Goal: Information Seeking & Learning: Learn about a topic

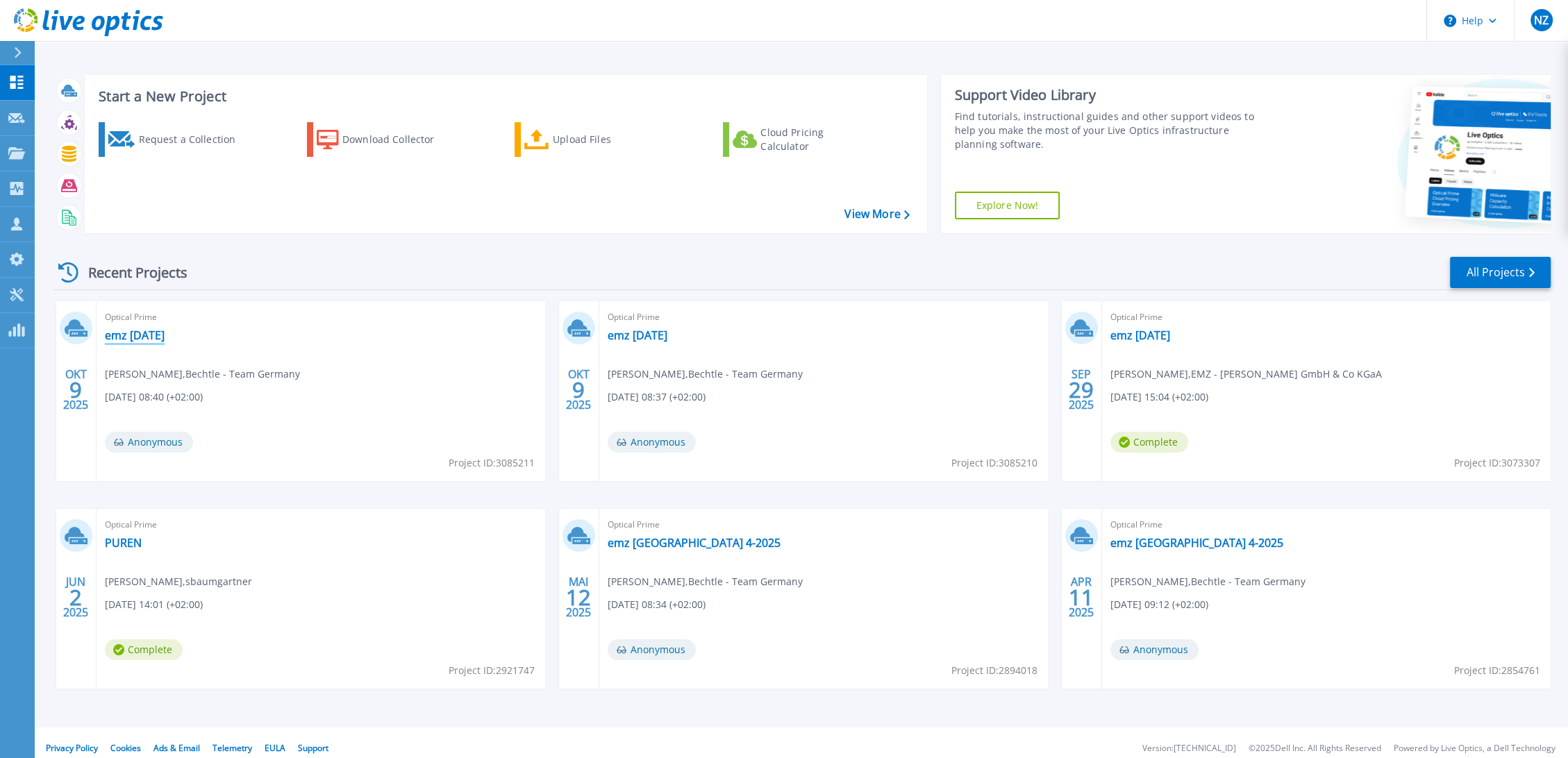
click at [127, 341] on link "emz [DATE]" at bounding box center [135, 335] width 60 height 14
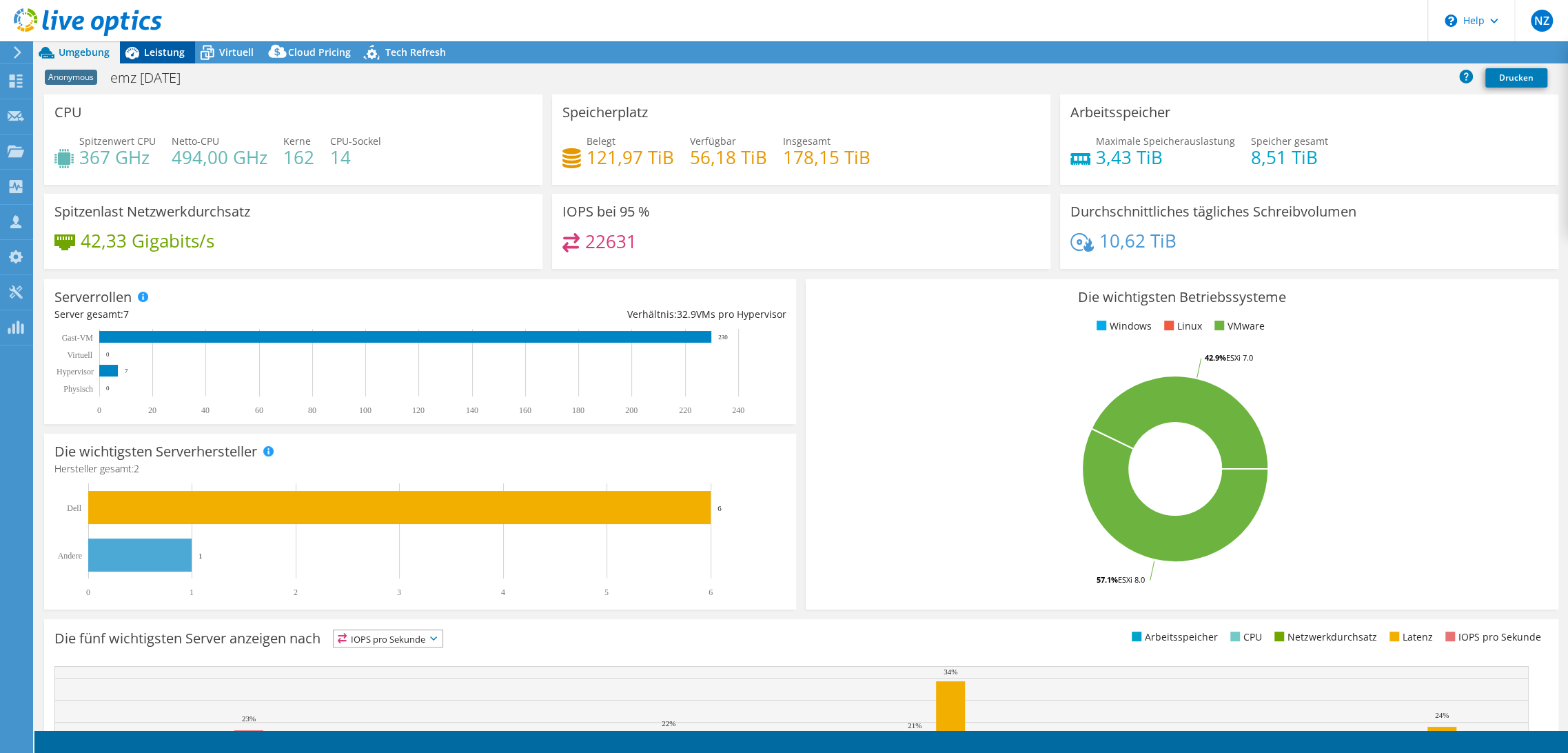
drag, startPoint x: 152, startPoint y: 51, endPoint x: 174, endPoint y: 51, distance: 22.0
click at [152, 51] on span "Leistung" at bounding box center [164, 52] width 41 height 13
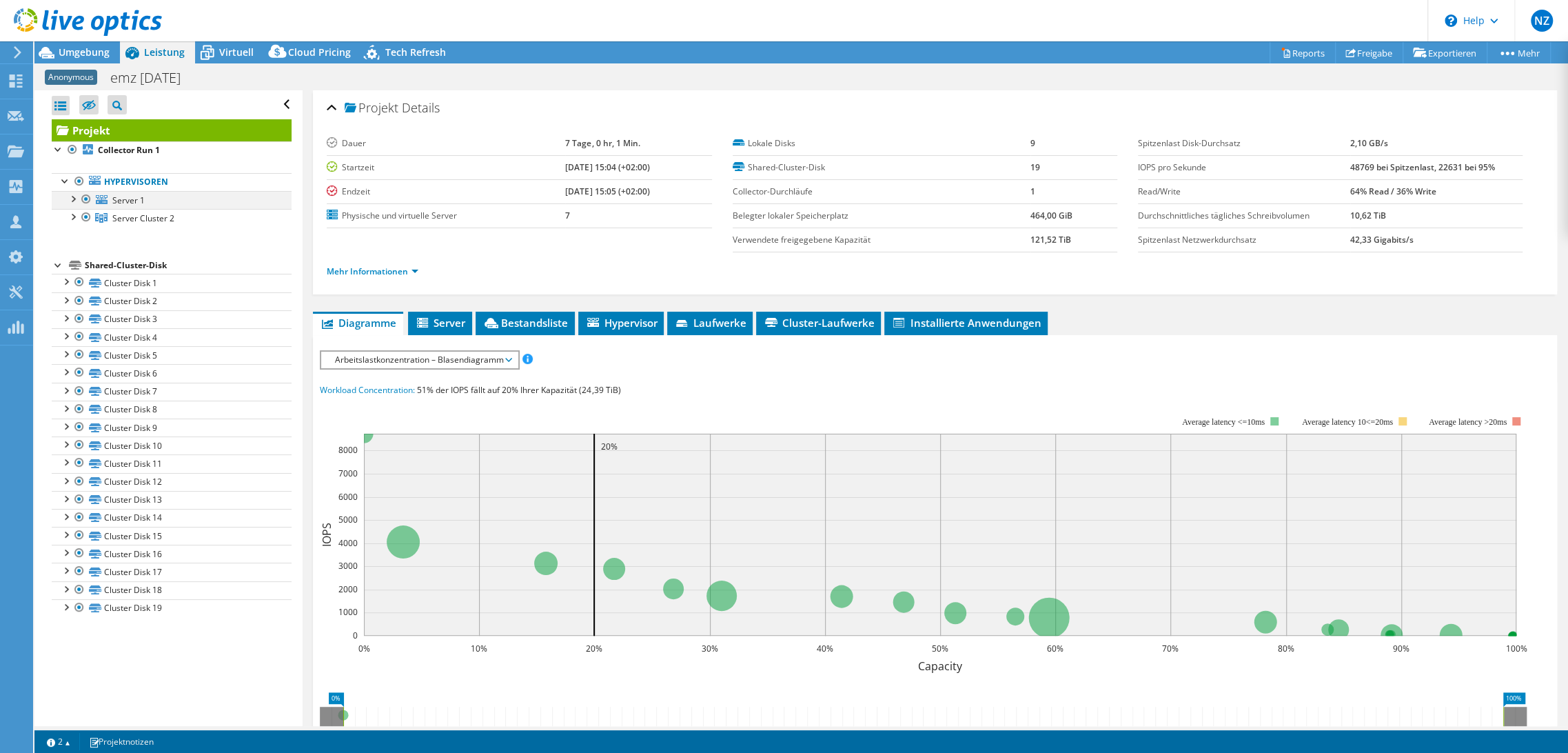
click at [72, 198] on div at bounding box center [72, 198] width 13 height 13
click at [72, 198] on div at bounding box center [72, 198] width 13 height 13
click at [72, 221] on div at bounding box center [72, 215] width 13 height 13
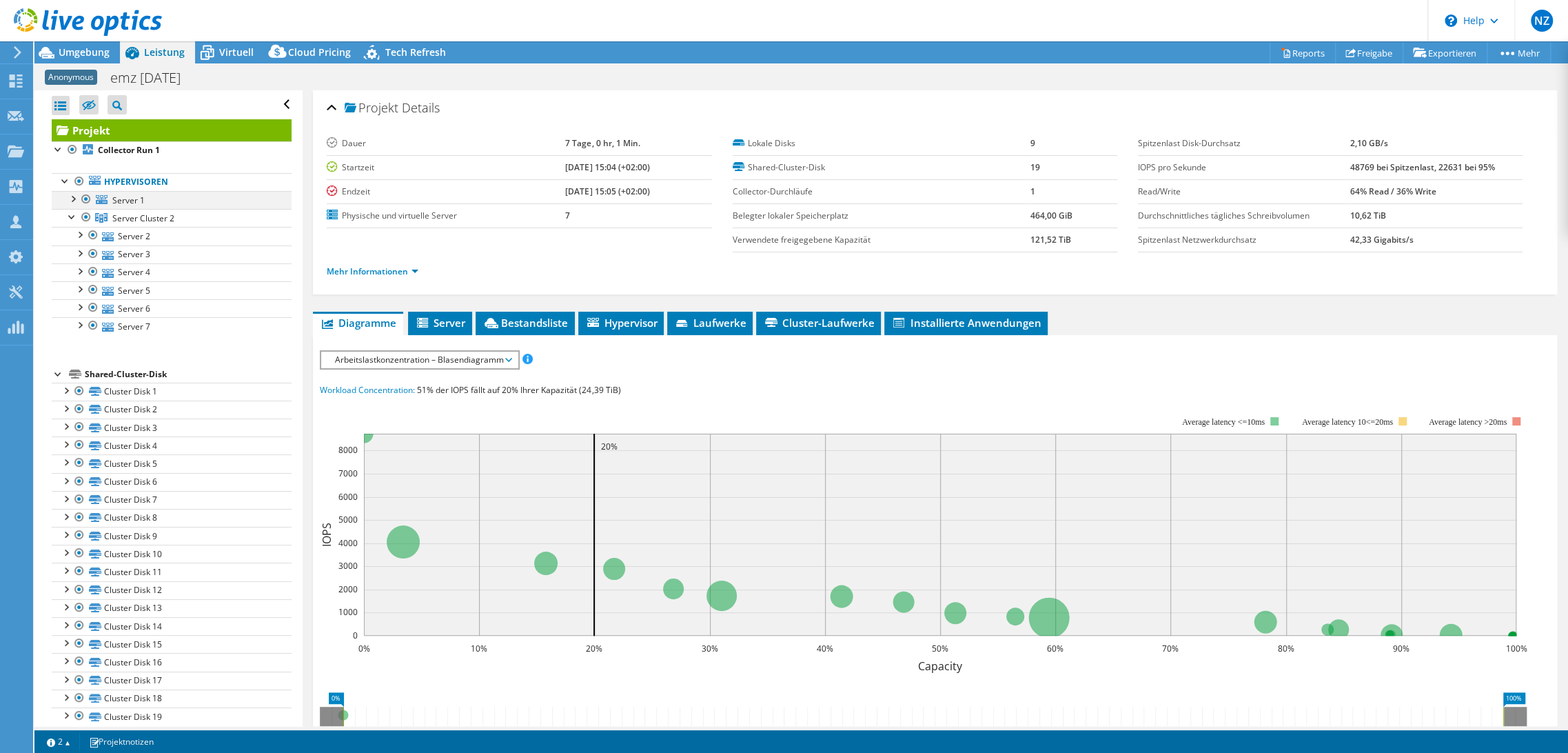
click at [71, 192] on div at bounding box center [72, 198] width 13 height 13
click at [169, 291] on span "Server Cluster 2" at bounding box center [143, 291] width 62 height 12
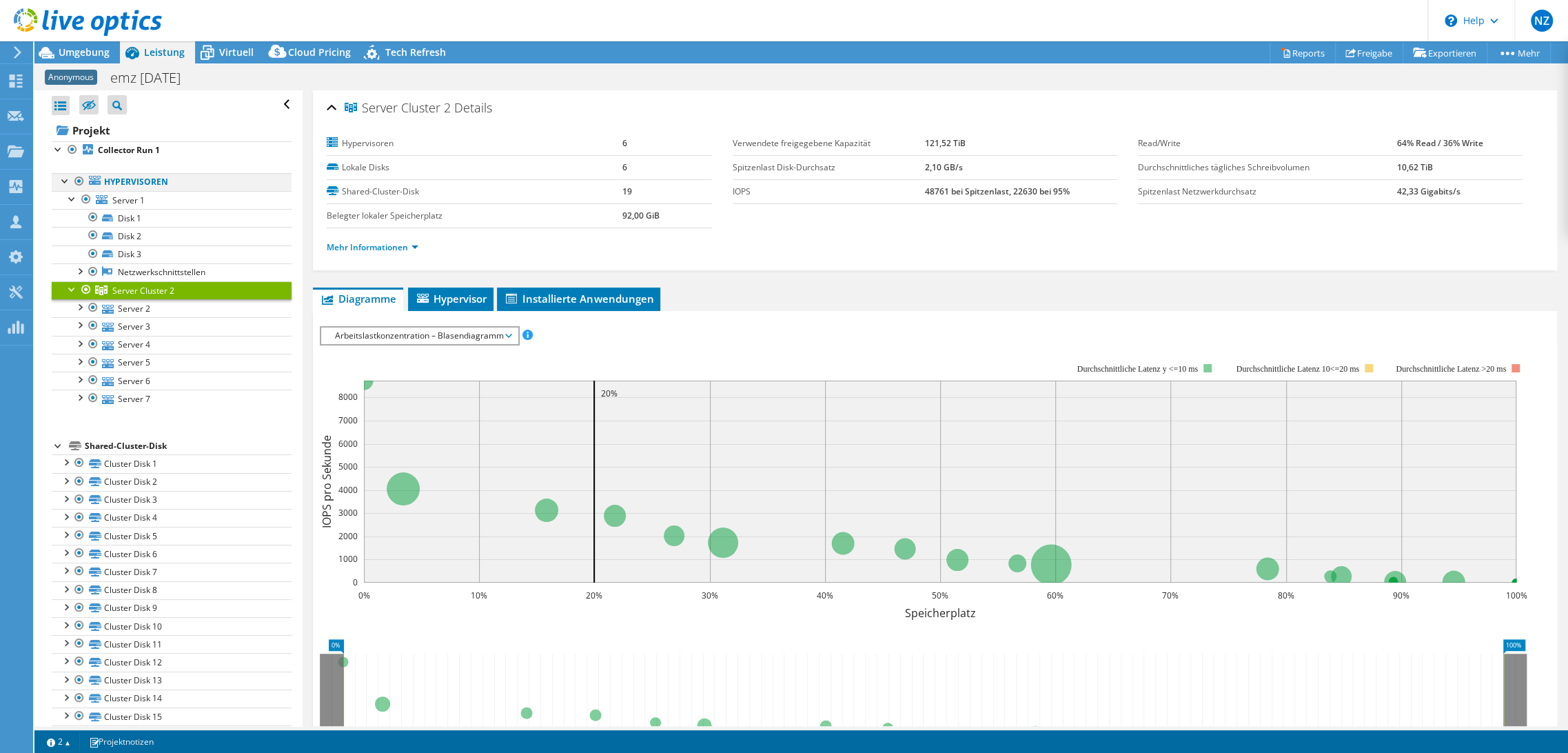
click at [60, 181] on div at bounding box center [66, 180] width 13 height 13
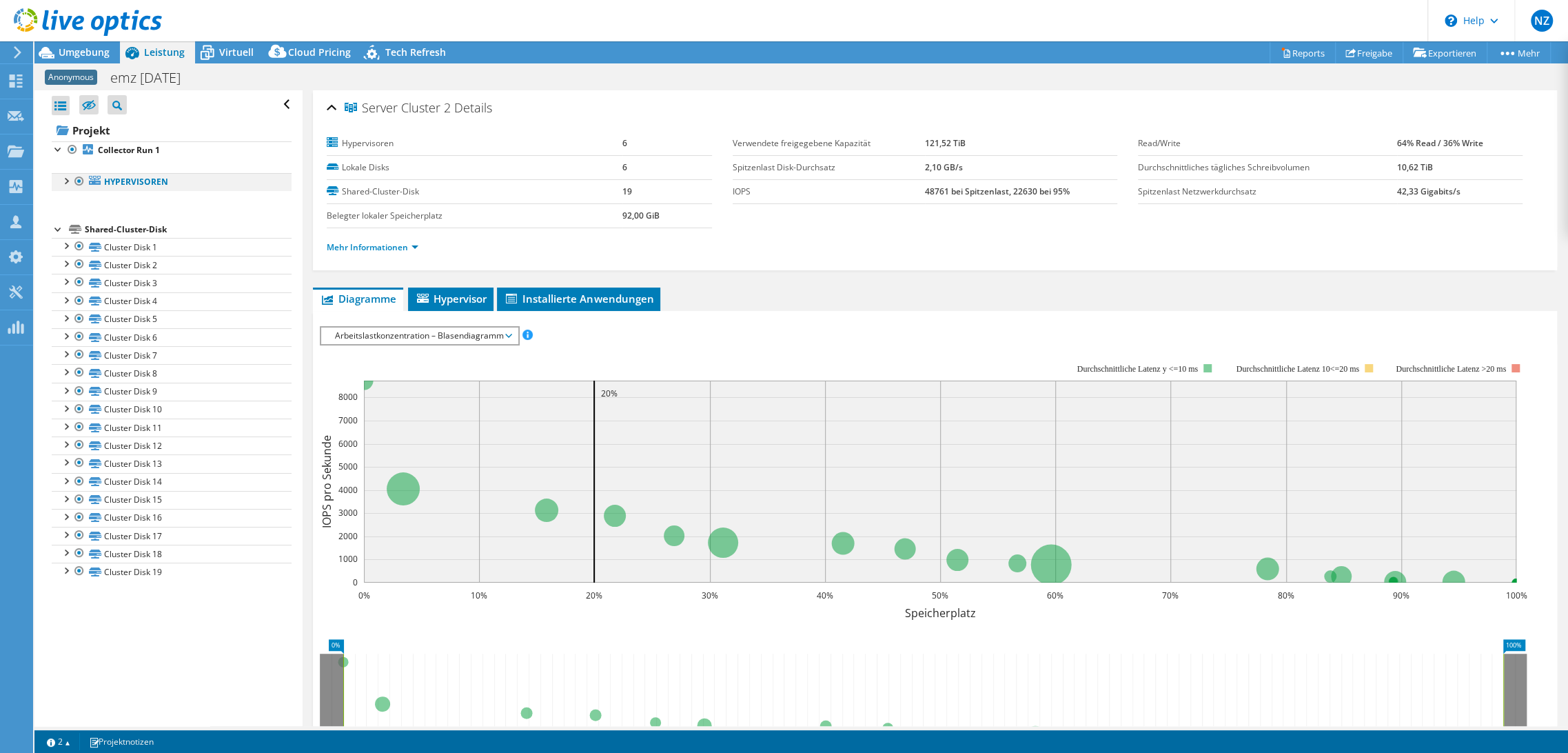
click at [60, 181] on div at bounding box center [66, 180] width 13 height 13
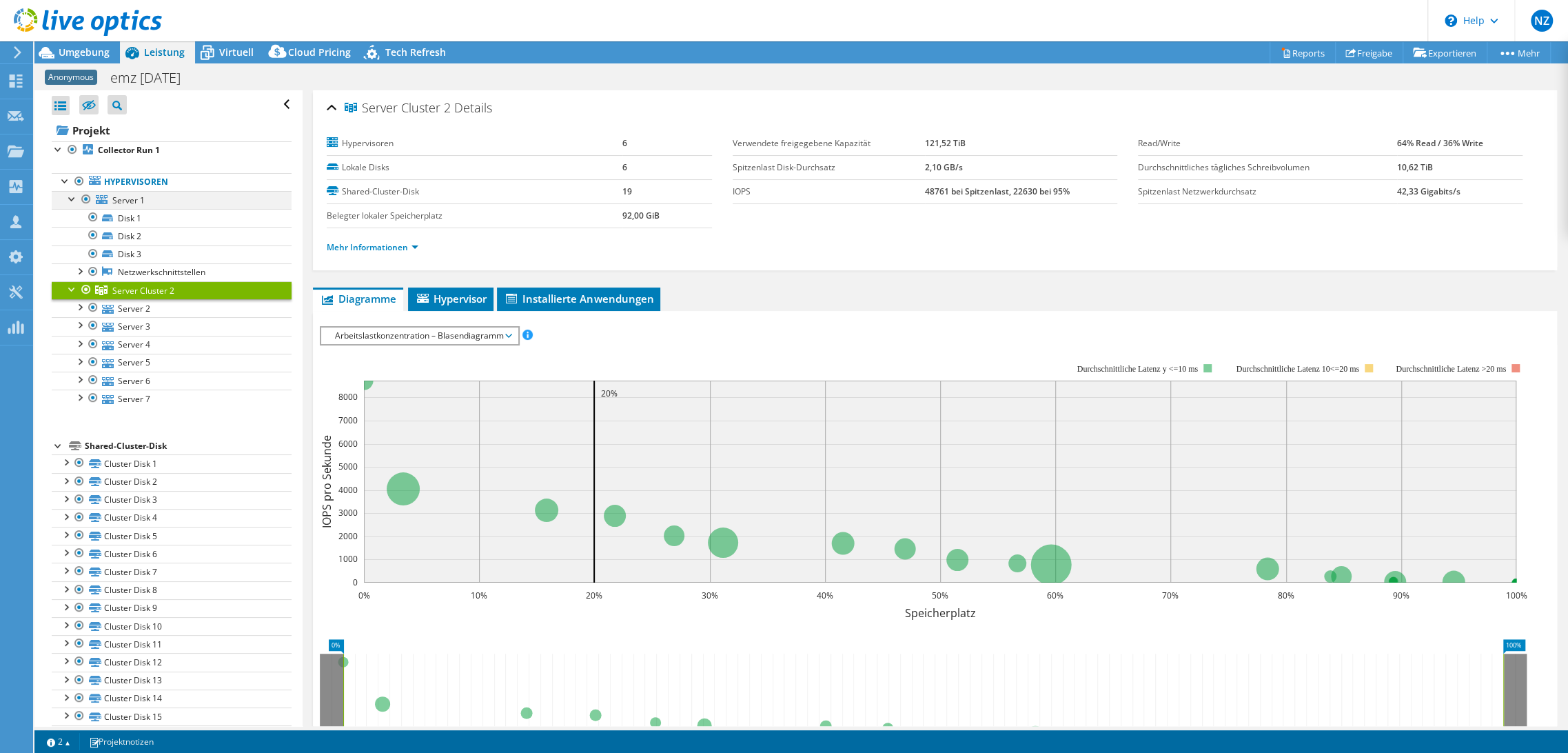
click at [71, 197] on div at bounding box center [72, 198] width 13 height 13
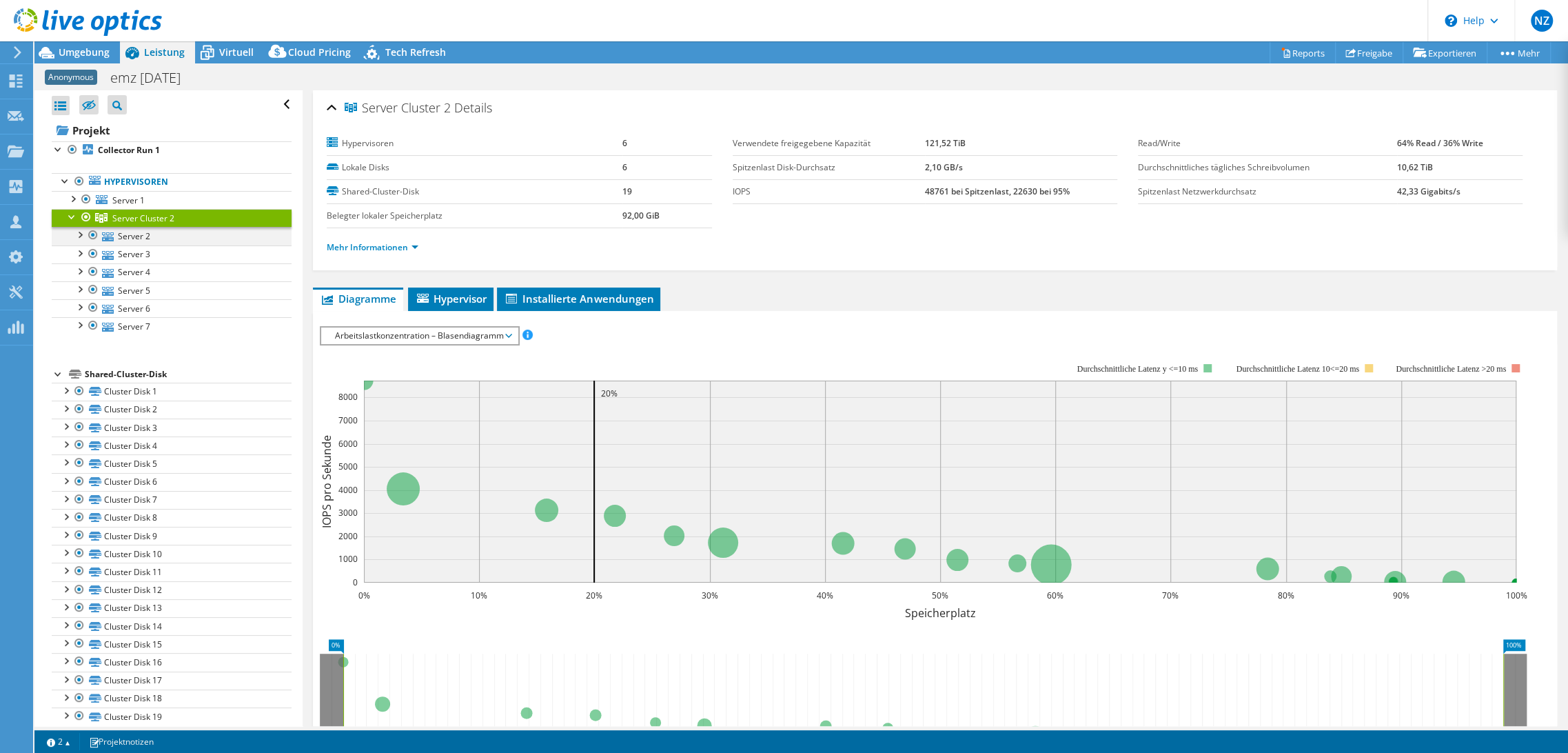
click at [82, 239] on div at bounding box center [79, 233] width 13 height 13
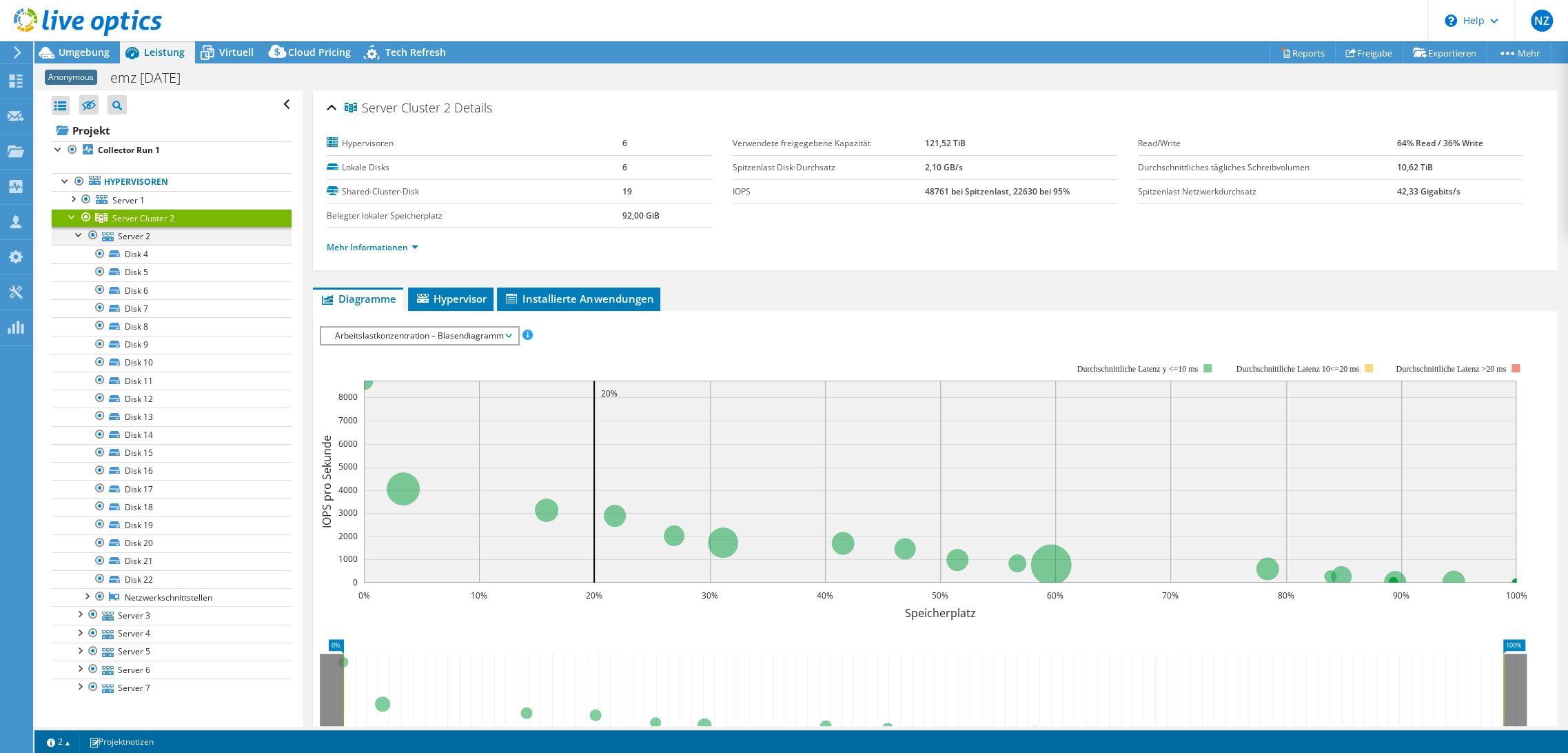
click at [83, 239] on div at bounding box center [79, 233] width 13 height 13
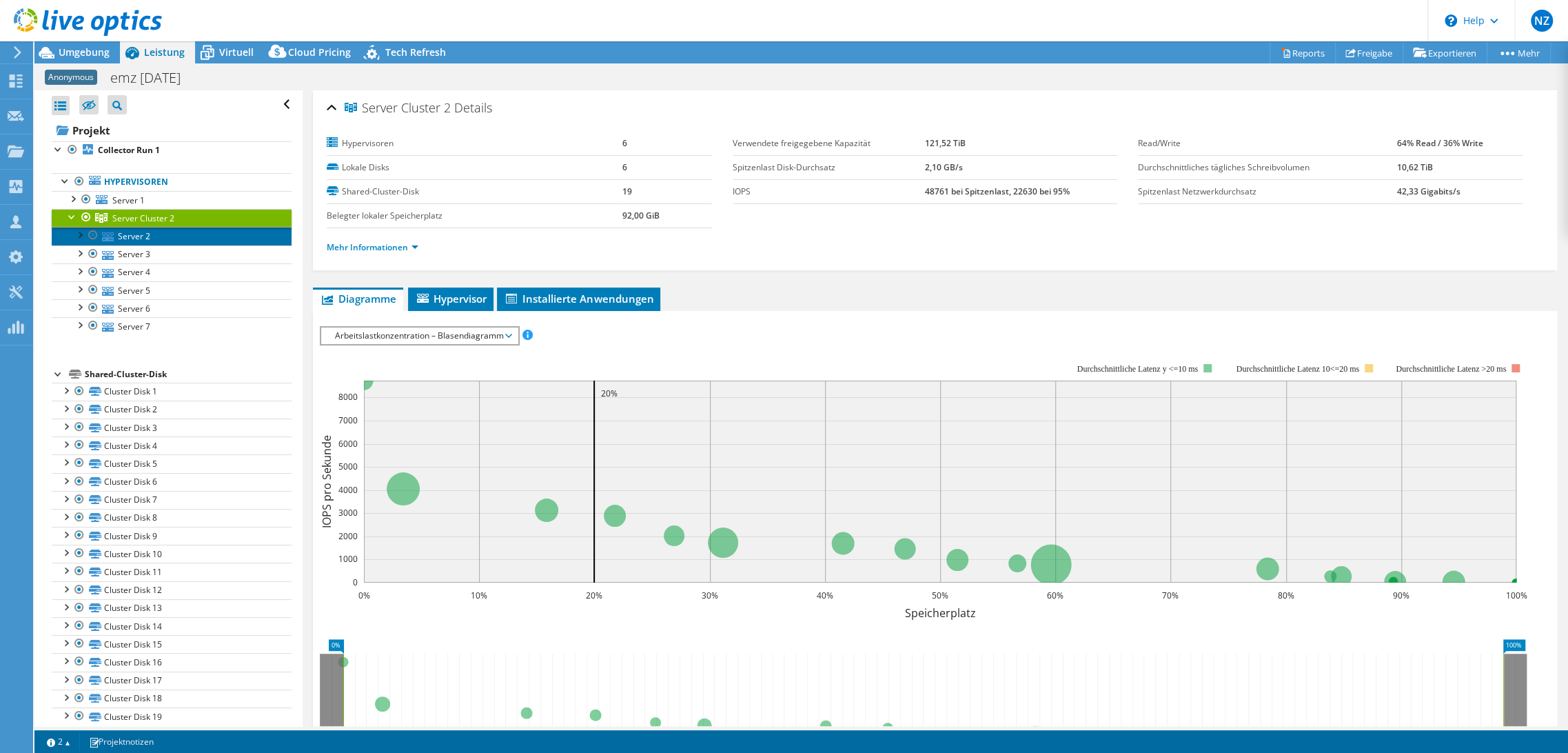
click at [142, 236] on link "Server 2" at bounding box center [171, 236] width 240 height 18
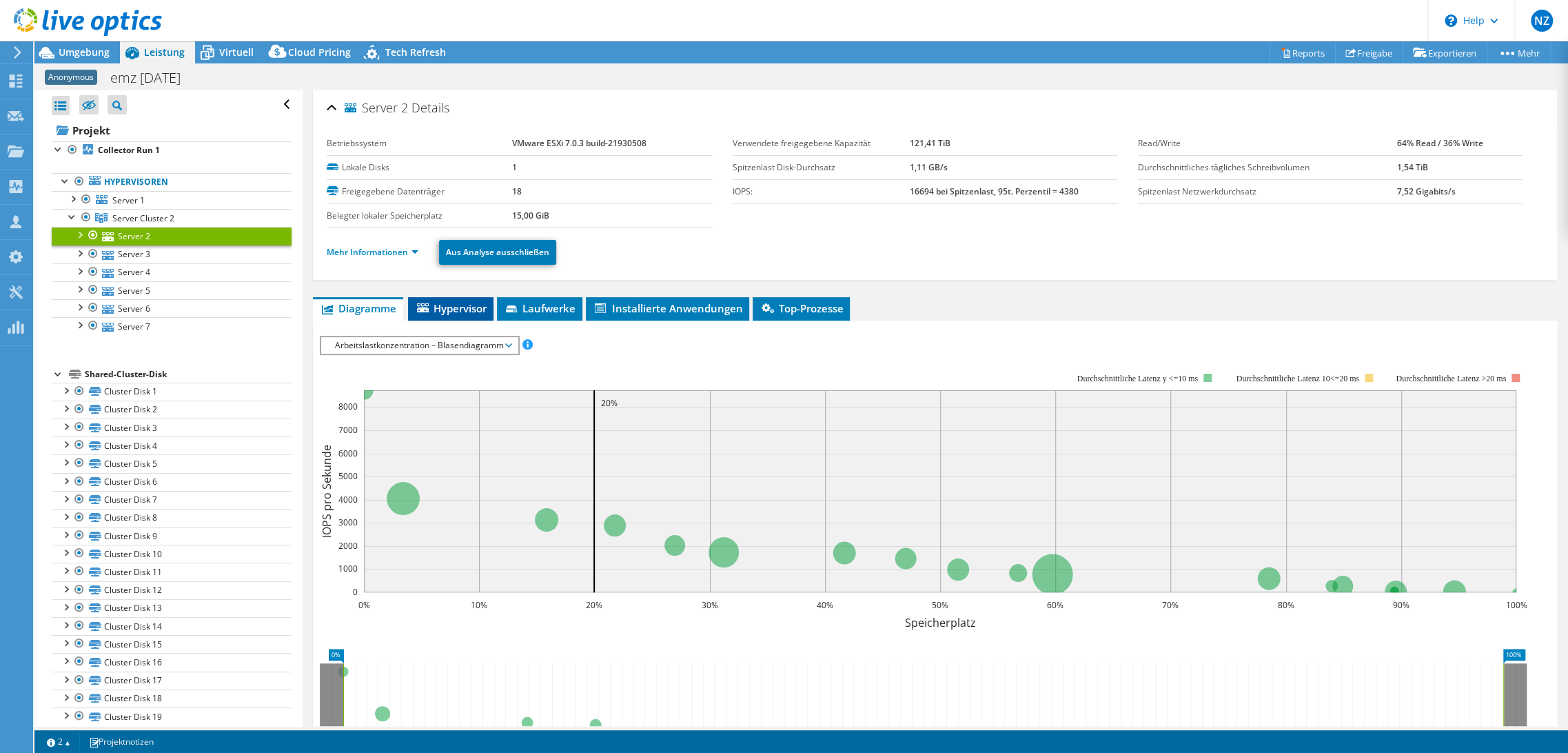
click at [452, 307] on span "Hypervisor" at bounding box center [451, 308] width 72 height 13
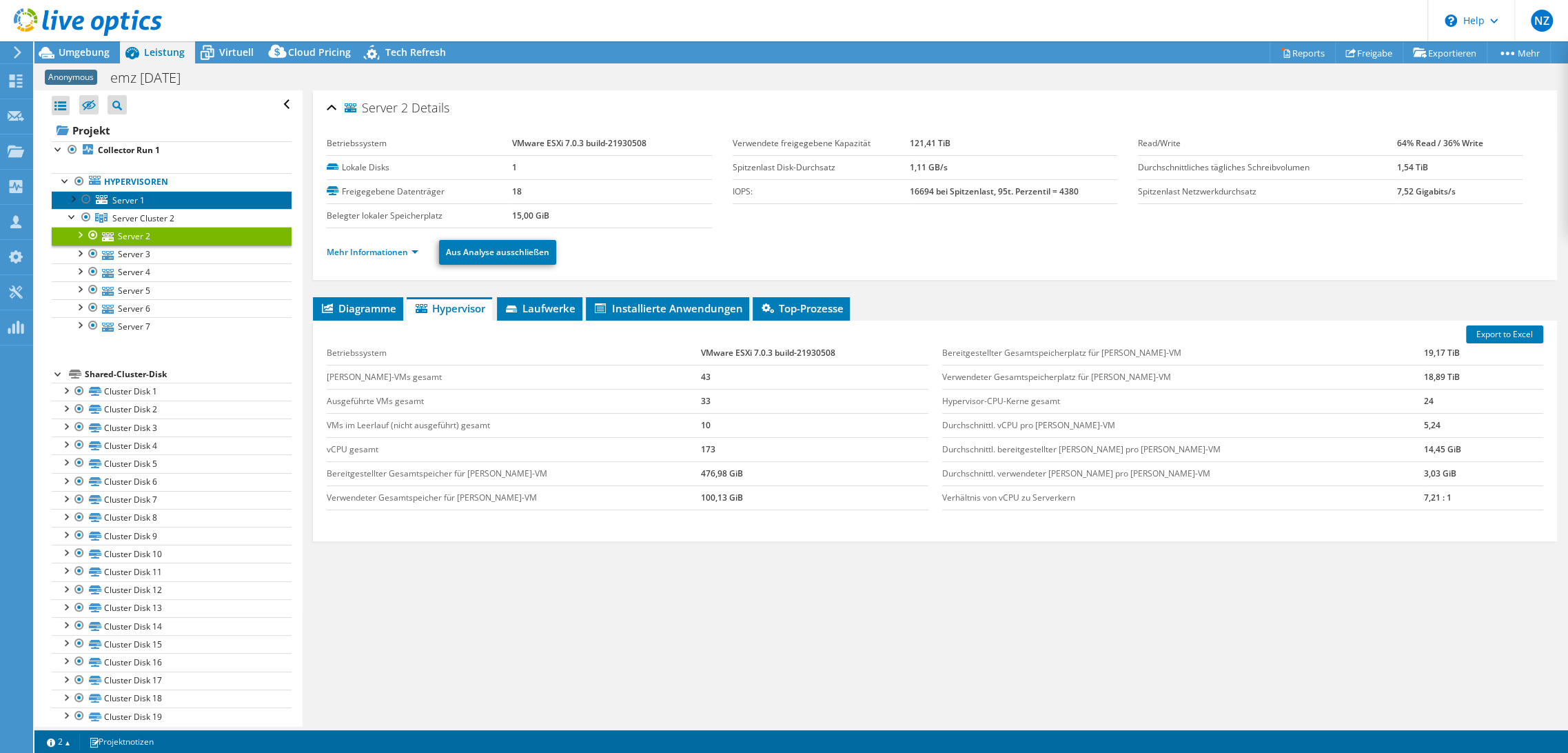
click at [129, 198] on span "Server 1" at bounding box center [128, 201] width 32 height 12
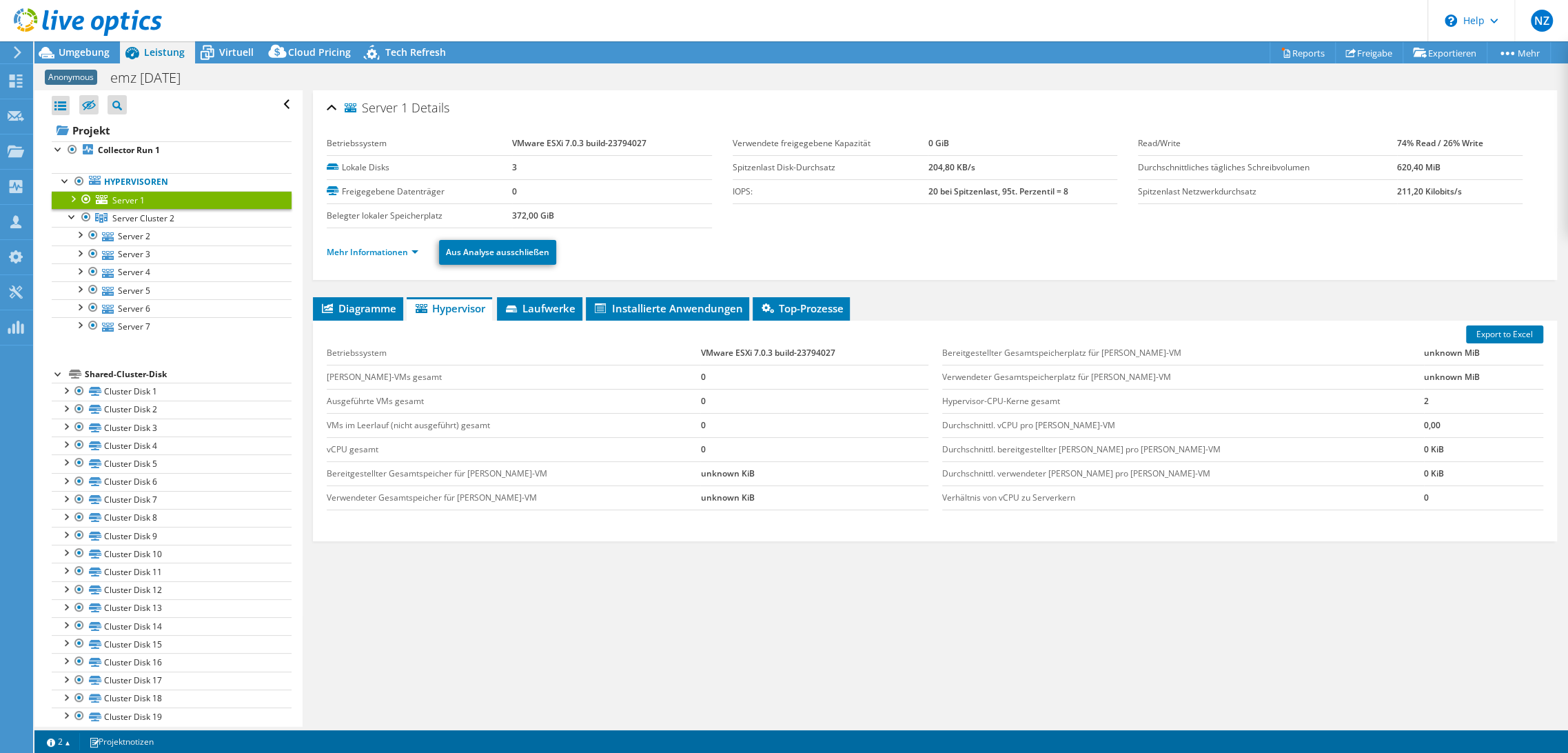
click at [131, 198] on span "Server 1" at bounding box center [128, 201] width 32 height 12
click at [60, 378] on div at bounding box center [58, 373] width 13 height 13
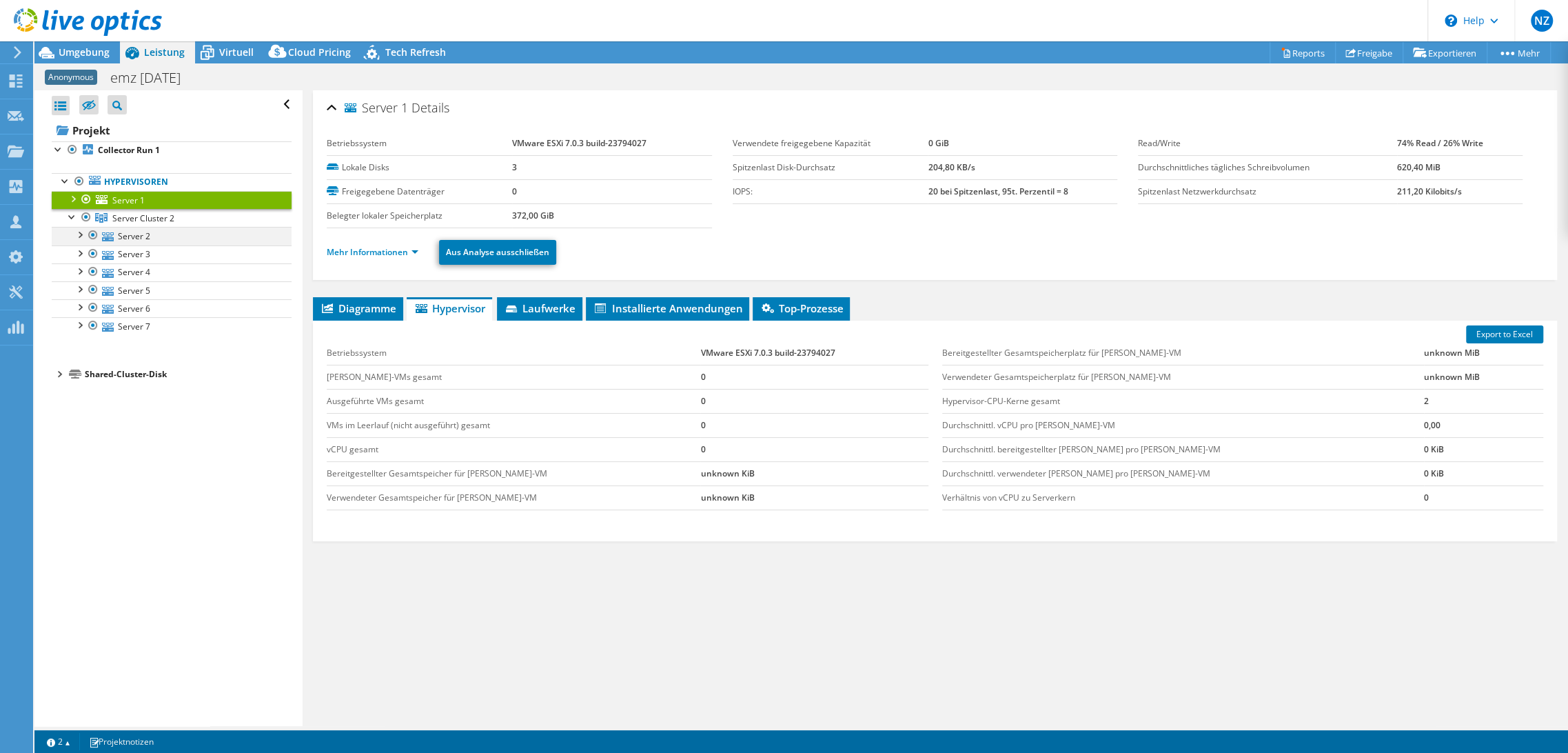
click at [78, 229] on div at bounding box center [79, 233] width 13 height 13
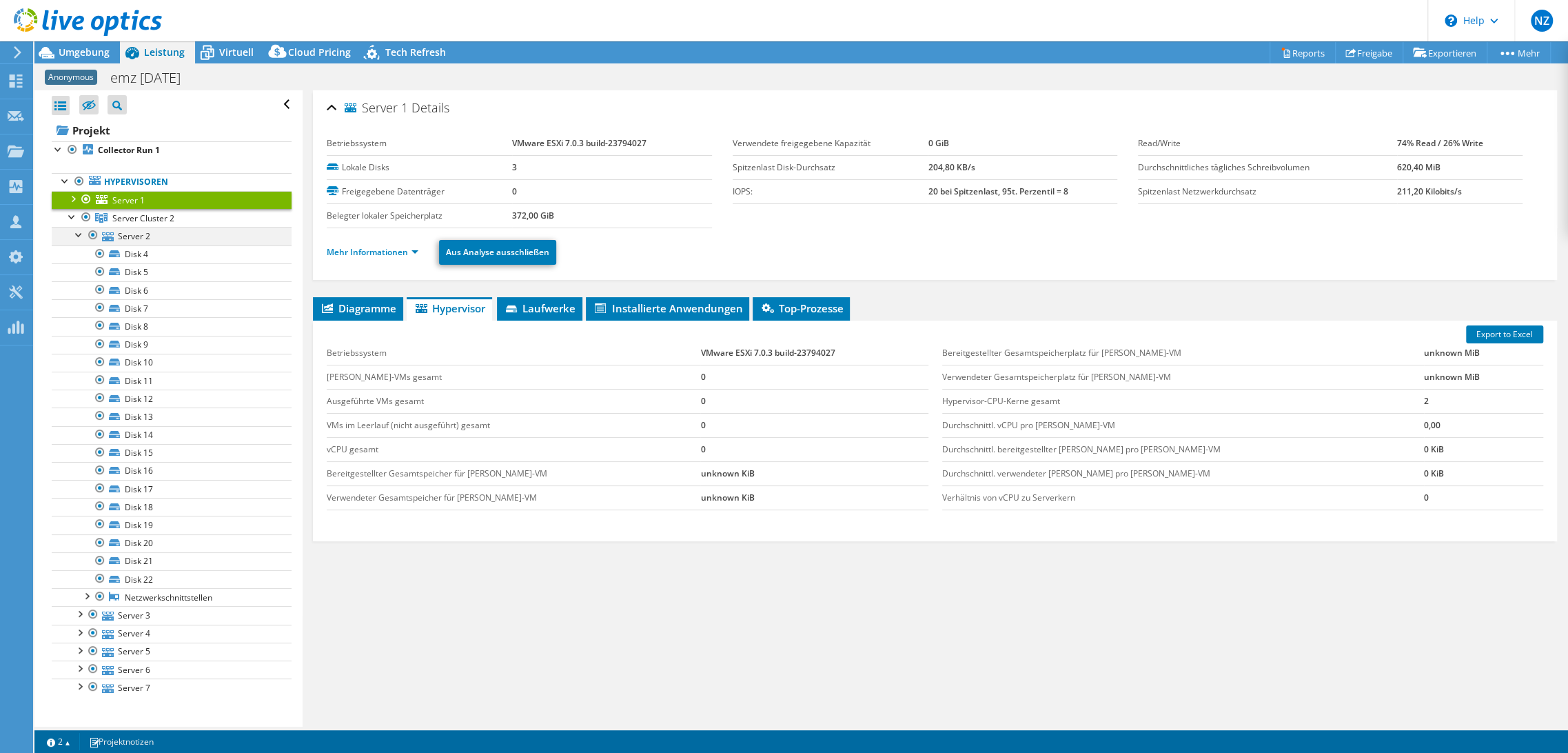
click at [80, 229] on div at bounding box center [79, 233] width 13 height 13
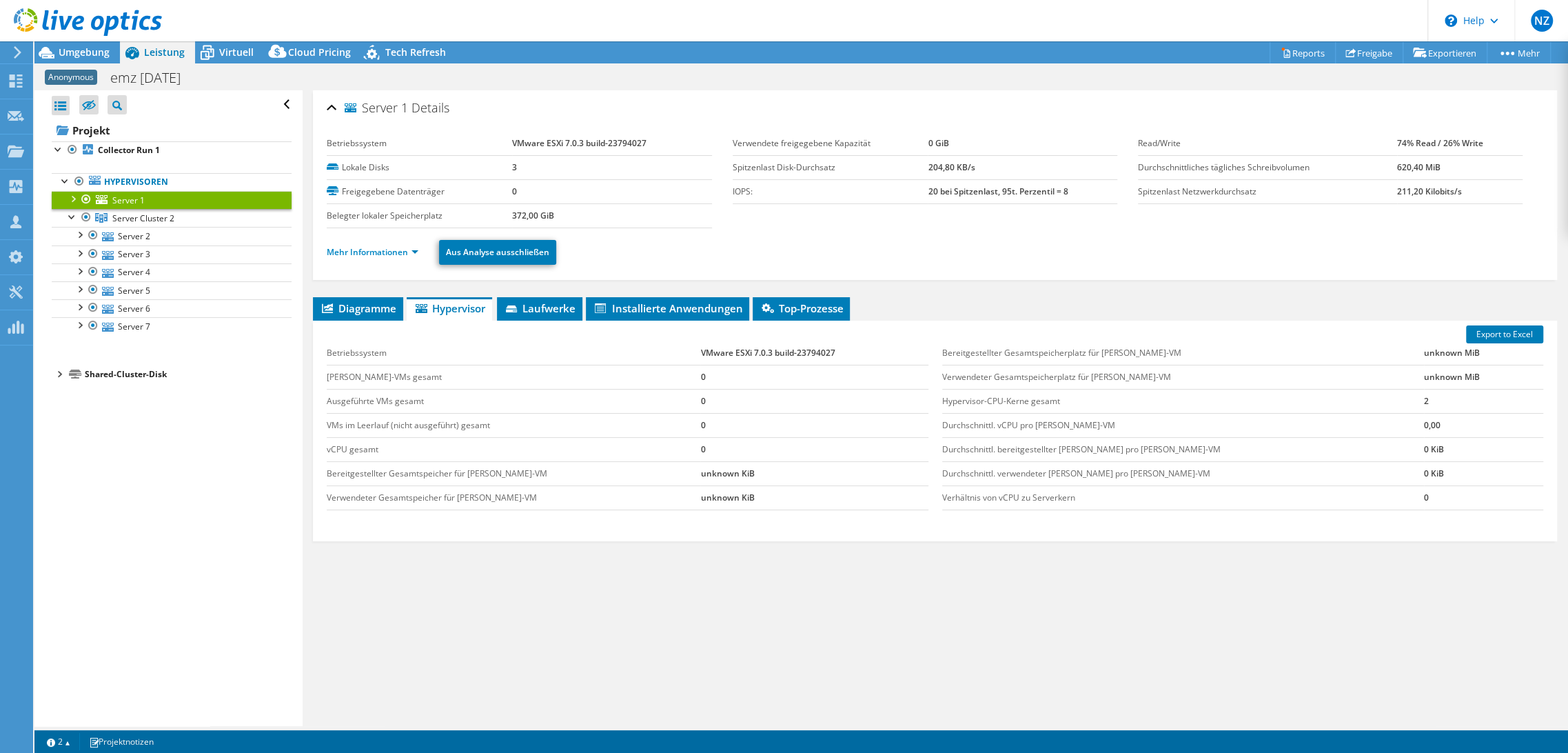
click at [151, 195] on link "Server 1" at bounding box center [171, 200] width 240 height 18
click at [149, 215] on span "Server Cluster 2" at bounding box center [143, 218] width 62 height 12
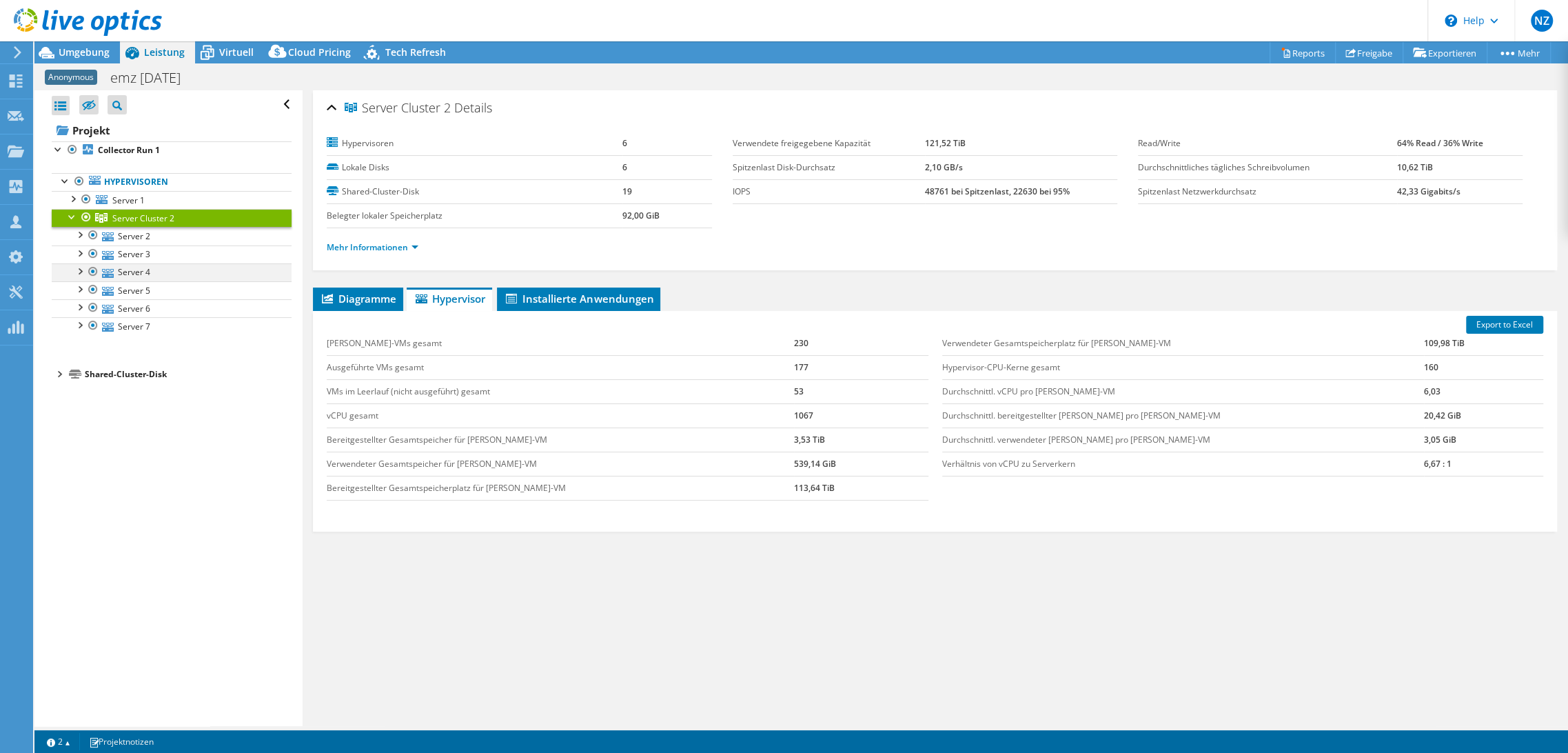
click at [92, 269] on div at bounding box center [93, 271] width 13 height 16
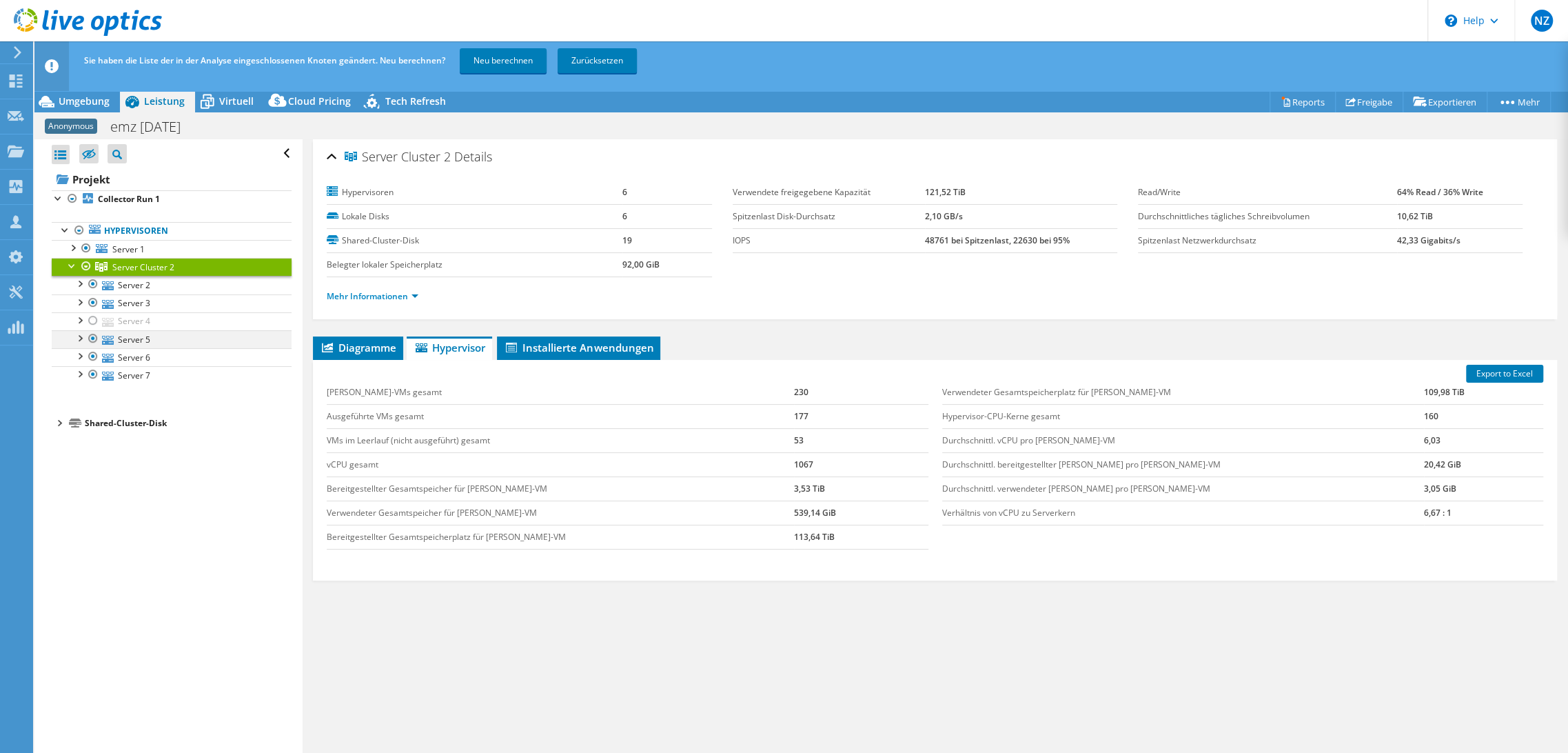
drag, startPoint x: 92, startPoint y: 335, endPoint x: 93, endPoint y: 345, distance: 10.0
click at [92, 335] on div at bounding box center [93, 338] width 13 height 16
drag, startPoint x: 93, startPoint y: 353, endPoint x: 92, endPoint y: 362, distance: 9.1
click at [93, 354] on div at bounding box center [93, 356] width 13 height 16
click at [90, 372] on div at bounding box center [93, 374] width 13 height 16
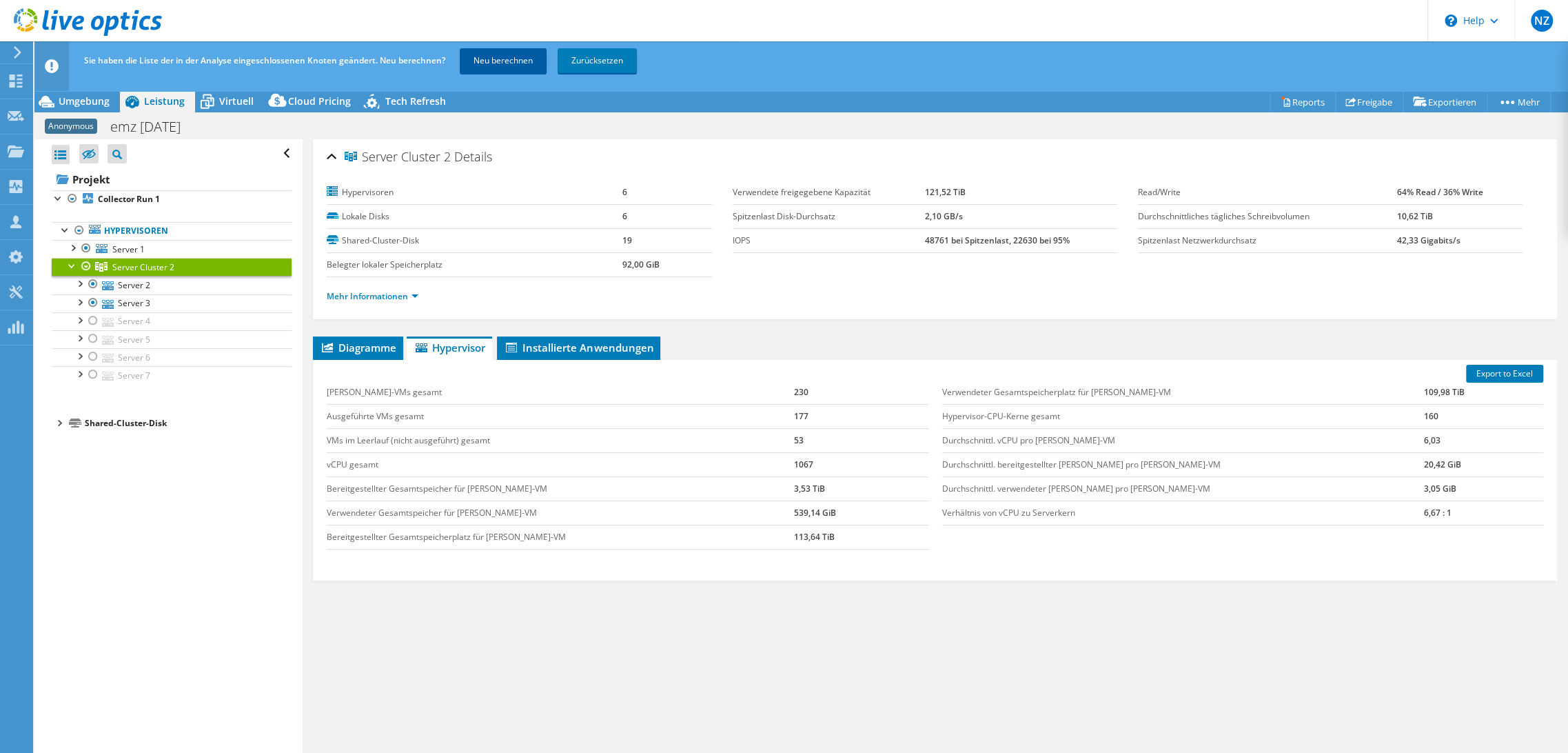
click at [493, 65] on link "Neu berechnen" at bounding box center [503, 60] width 87 height 25
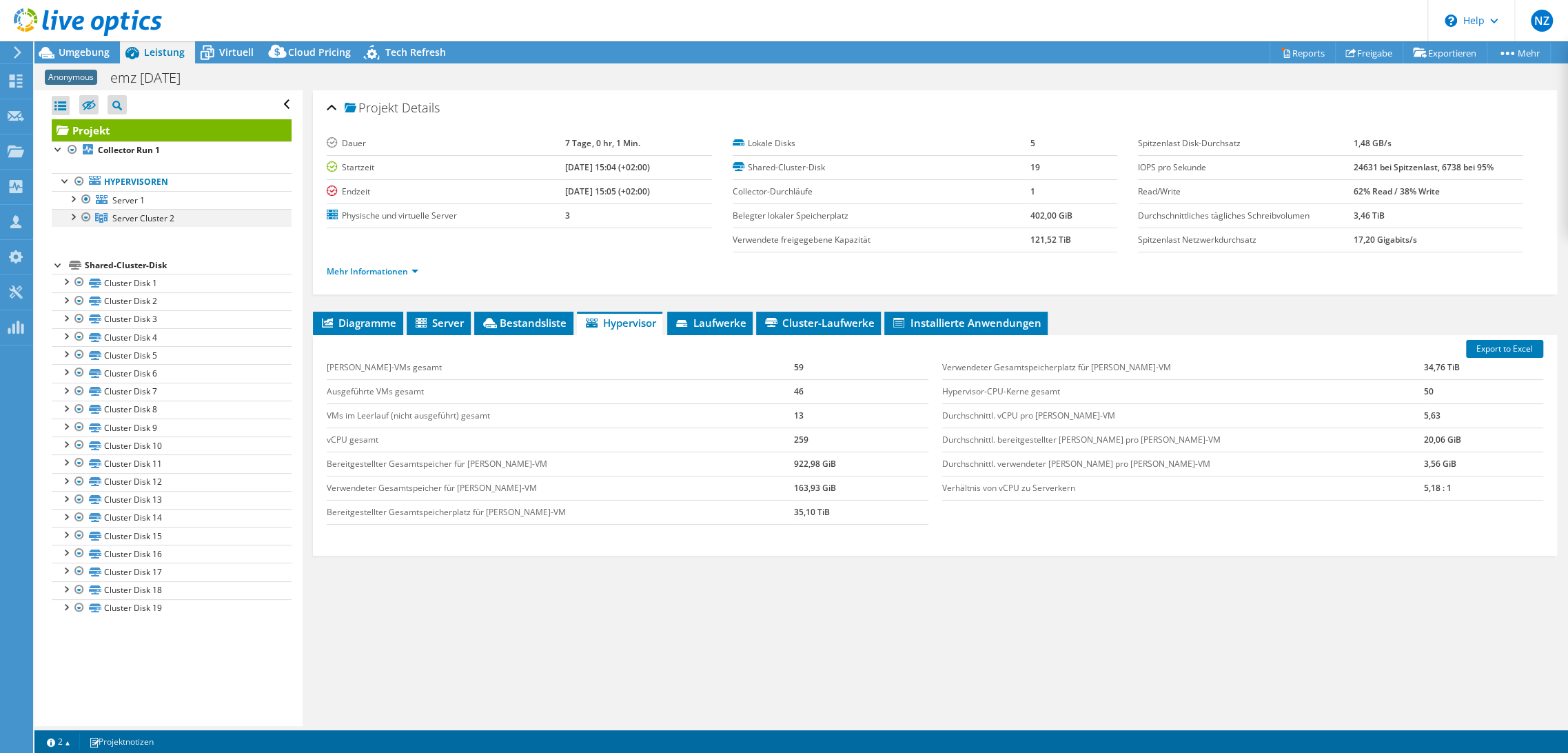
click at [72, 215] on div at bounding box center [72, 215] width 13 height 13
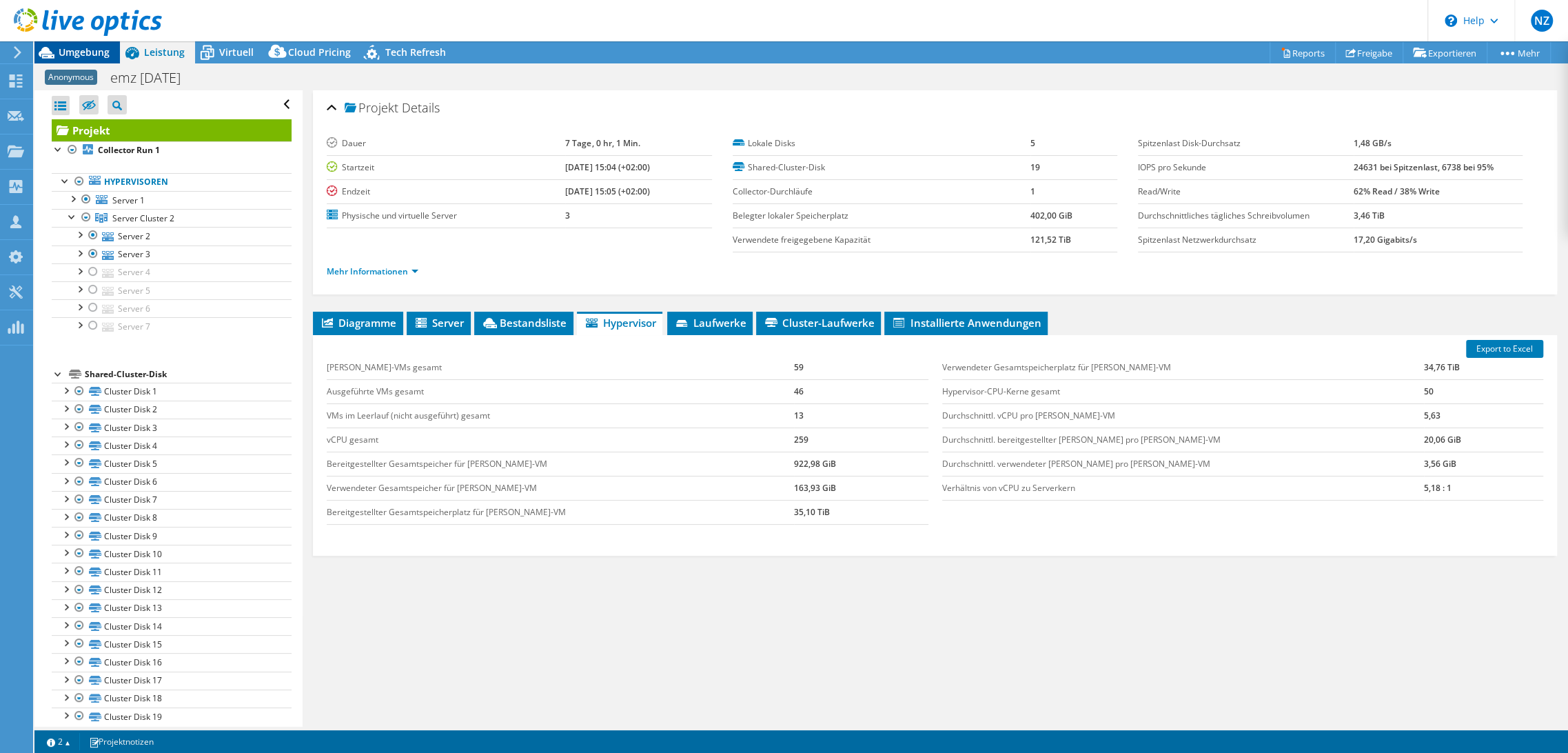
click at [81, 53] on span "Umgebung" at bounding box center [84, 52] width 51 height 13
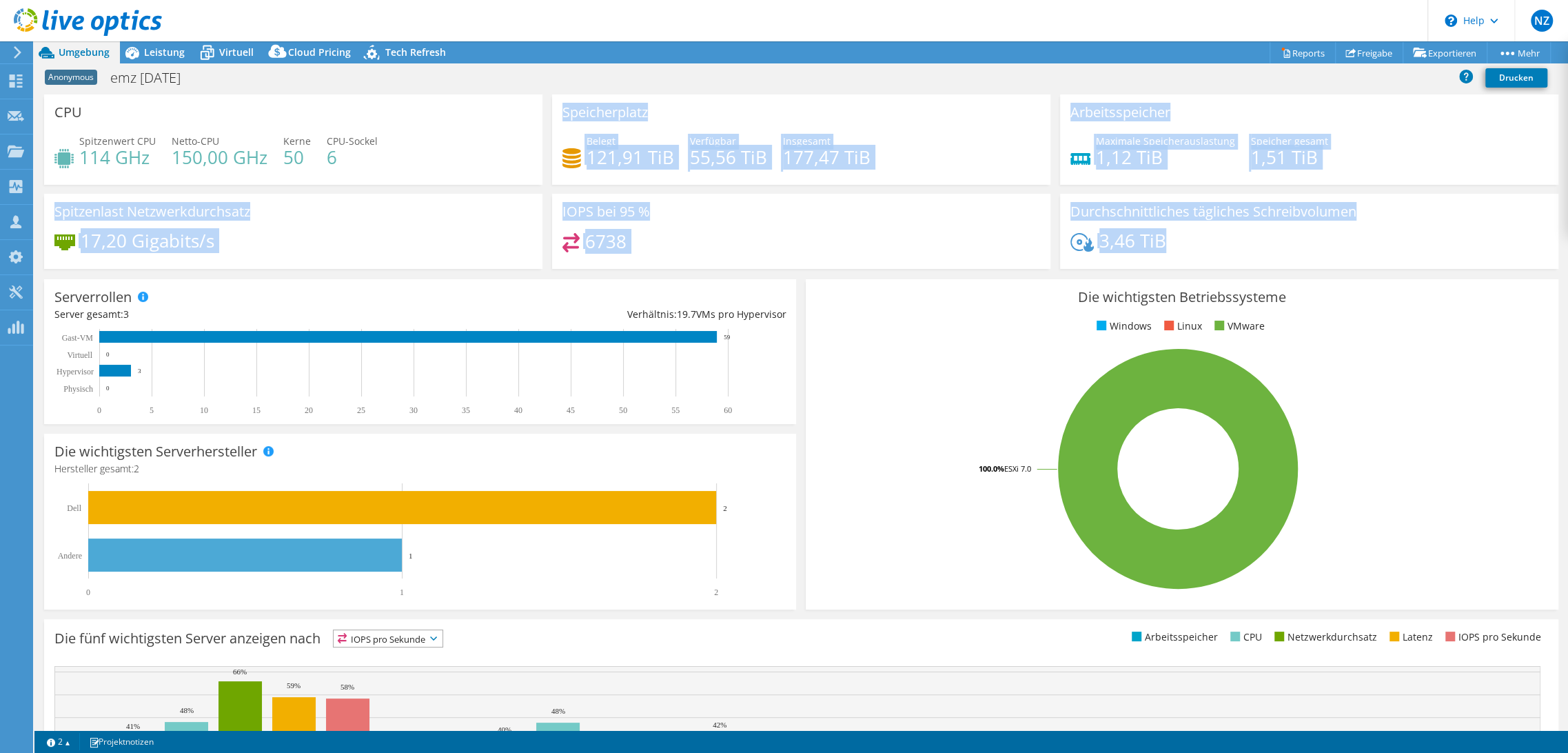
drag, startPoint x: 557, startPoint y: 109, endPoint x: 1333, endPoint y: 239, distance: 786.8
click at [1333, 241] on div "CPU Spitzenwert CPU 114 GHz Netto-CPU 150,00 GHz Kerne 50 CPU-Sockel 6 Speicher…" at bounding box center [801, 186] width 1524 height 183
drag, startPoint x: 1333, startPoint y: 239, endPoint x: 1326, endPoint y: 239, distance: 7.0
click at [1332, 239] on div "3,46 TiB" at bounding box center [1309, 248] width 478 height 29
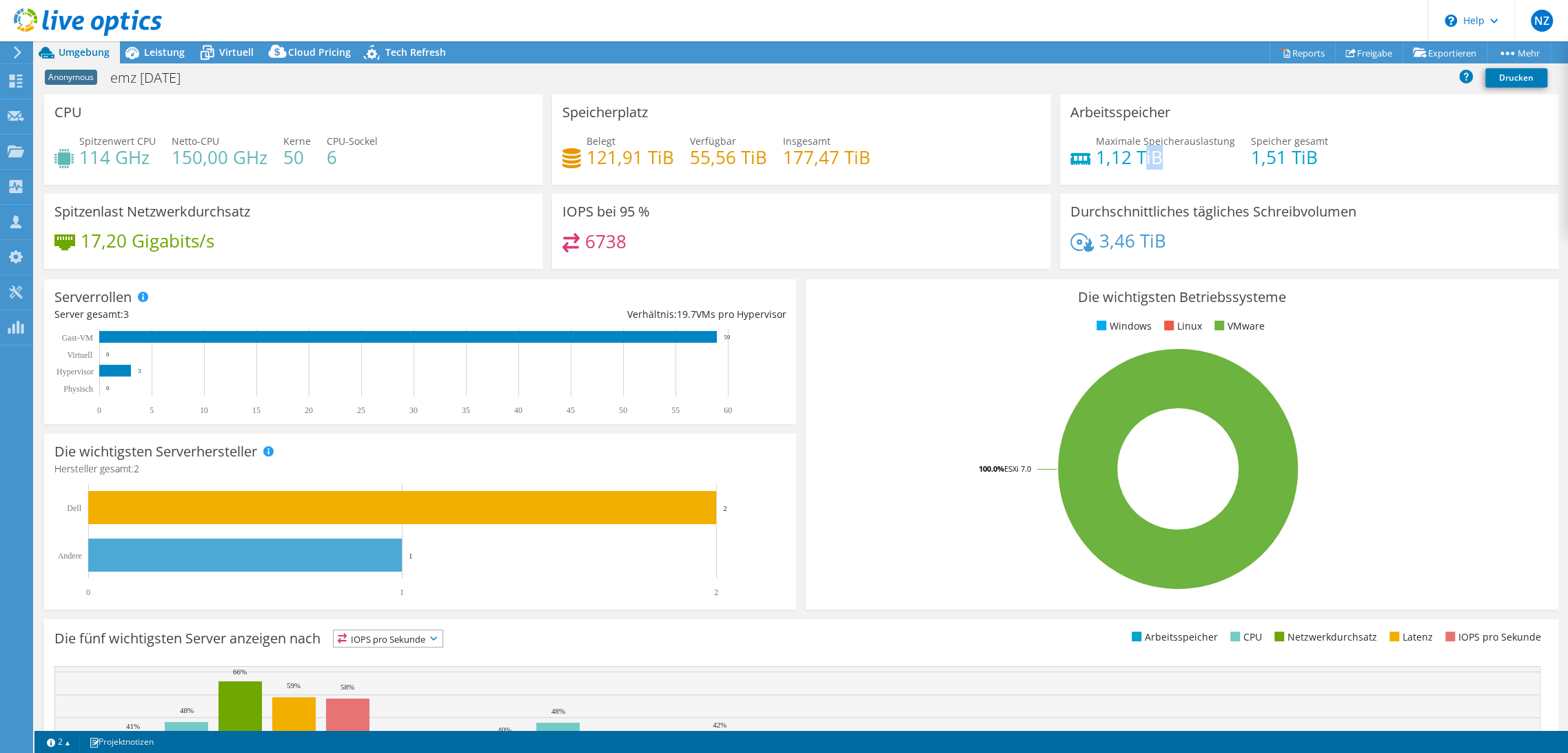
drag, startPoint x: 1180, startPoint y: 161, endPoint x: 1147, endPoint y: 166, distance: 33.4
click at [1139, 163] on h4 "1,12 TiB" at bounding box center [1165, 157] width 139 height 15
drag, startPoint x: 1303, startPoint y: 159, endPoint x: 1294, endPoint y: 164, distance: 10.3
click at [1294, 164] on div "Maximale Speicherauslastung 1,12 TiB [PERSON_NAME] gesamt 1,51 TiB" at bounding box center [1309, 156] width 478 height 45
drag, startPoint x: 1163, startPoint y: 167, endPoint x: 1072, endPoint y: 156, distance: 91.7
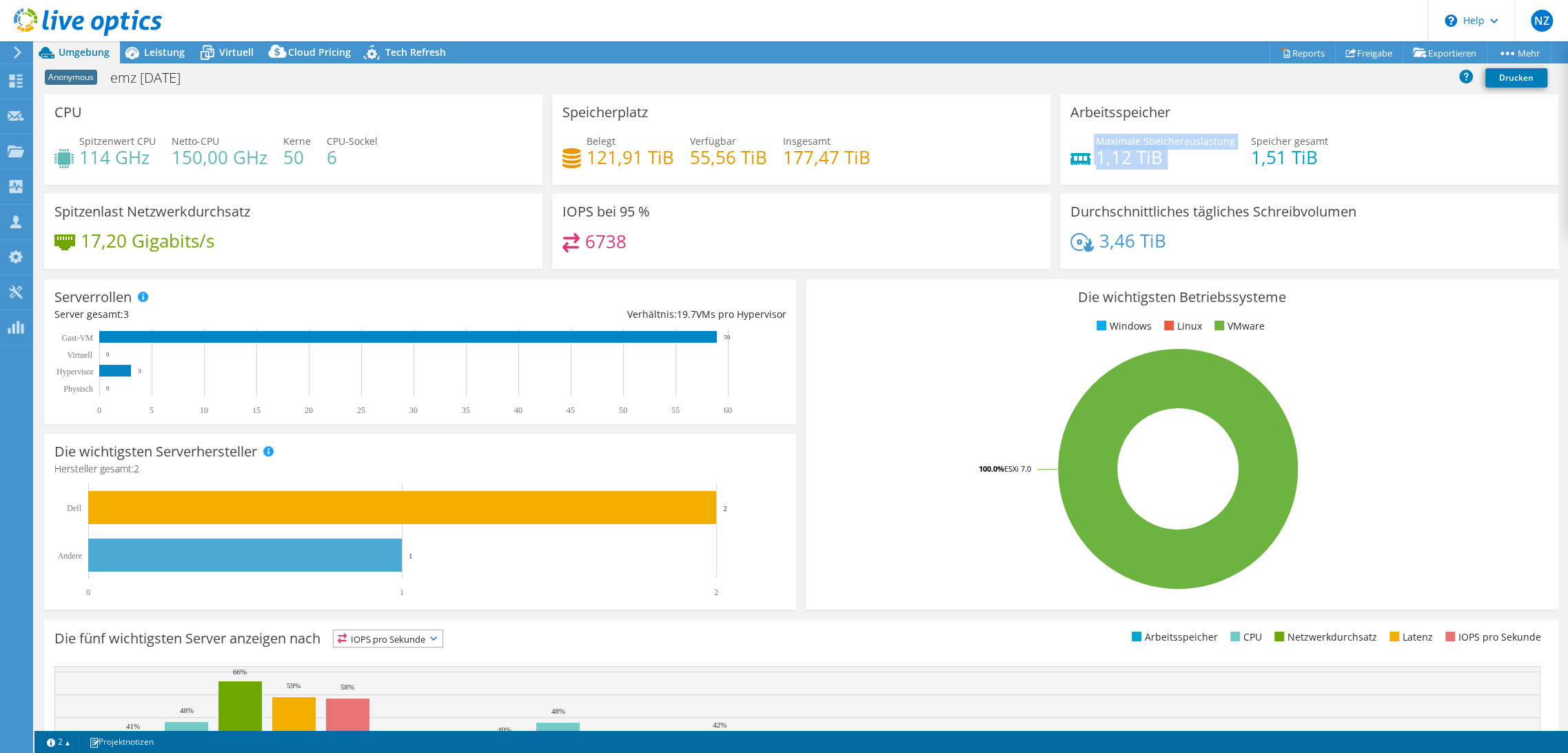
click at [1072, 156] on div "Maximale Speicherauslastung 1,12 TiB [PERSON_NAME] gesamt 1,51 TiB" at bounding box center [1309, 156] width 478 height 45
click at [1277, 150] on h4 "1,51 TiB" at bounding box center [1289, 157] width 78 height 15
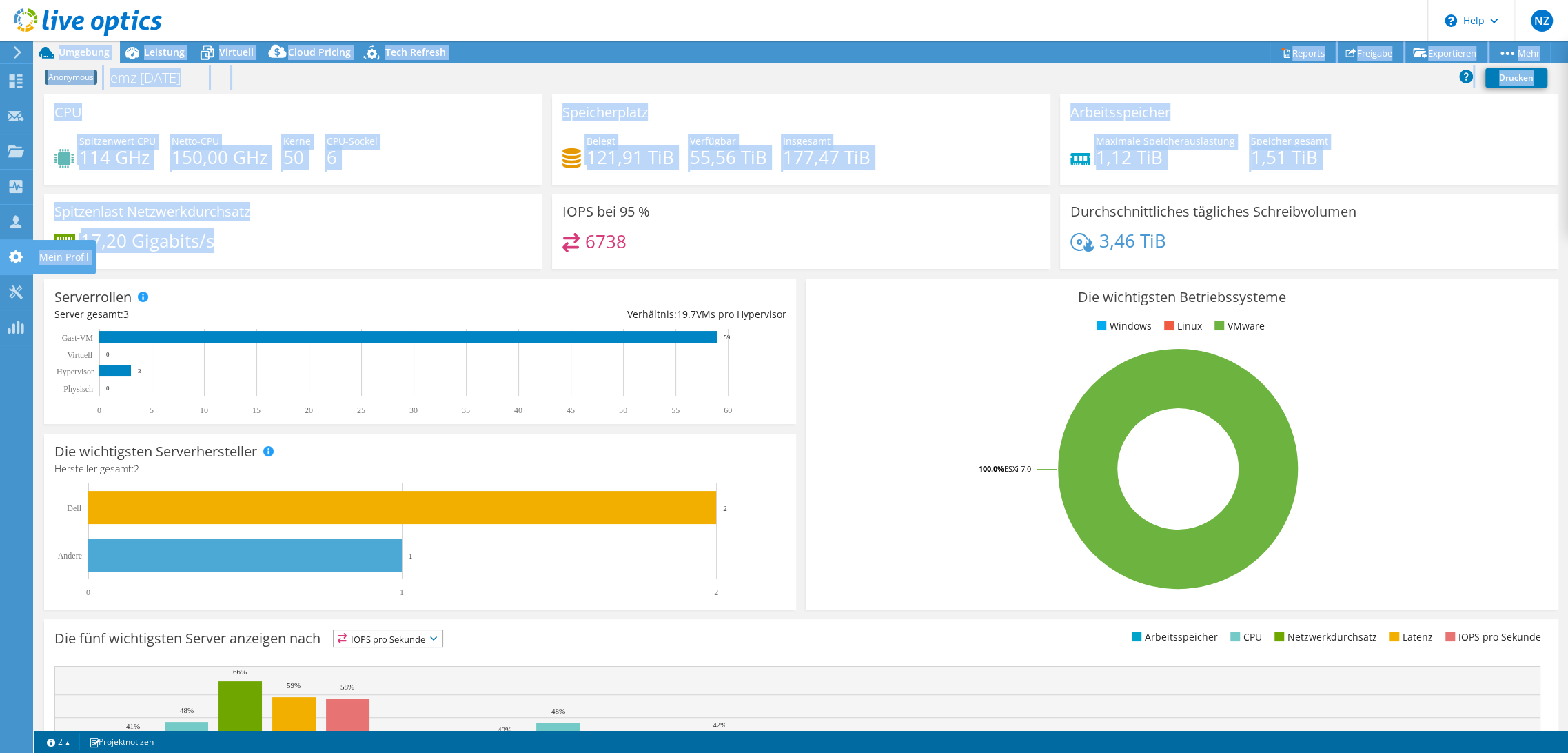
drag, startPoint x: 252, startPoint y: 250, endPoint x: 6, endPoint y: 247, distance: 246.0
click at [6, 247] on div "NZ Teammitglied [PERSON_NAME] [PERSON_NAME][EMAIL_ADDRESS][PERSON_NAME][DOMAIN_…" at bounding box center [784, 376] width 1568 height 753
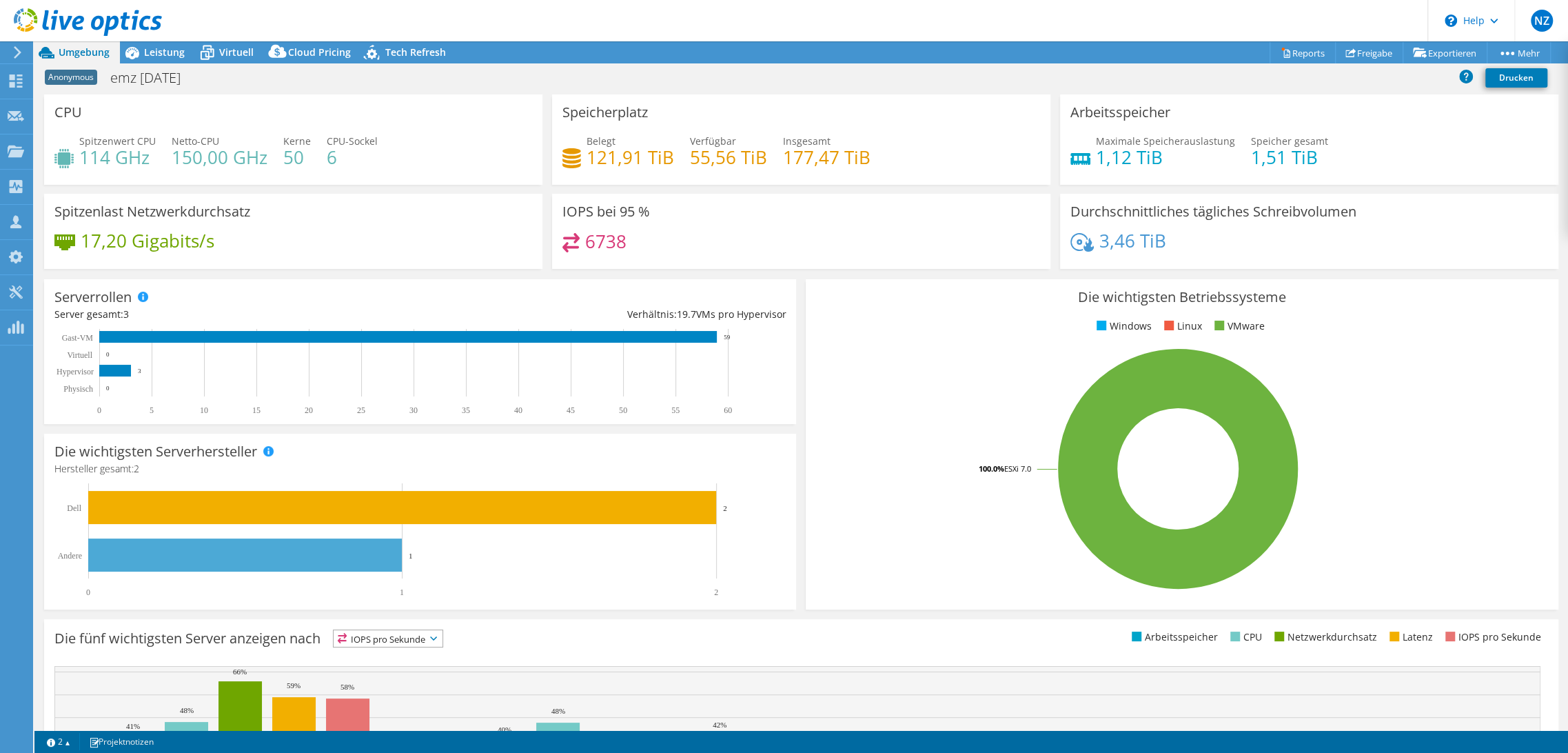
click at [292, 253] on div "17,20 Gigabits/s" at bounding box center [293, 248] width 478 height 29
drag, startPoint x: 641, startPoint y: 243, endPoint x: 587, endPoint y: 233, distance: 54.9
click at [587, 233] on div "6738" at bounding box center [801, 248] width 478 height 30
click at [925, 239] on div "6738" at bounding box center [801, 248] width 478 height 30
click at [607, 245] on h4 "6738" at bounding box center [605, 241] width 41 height 15
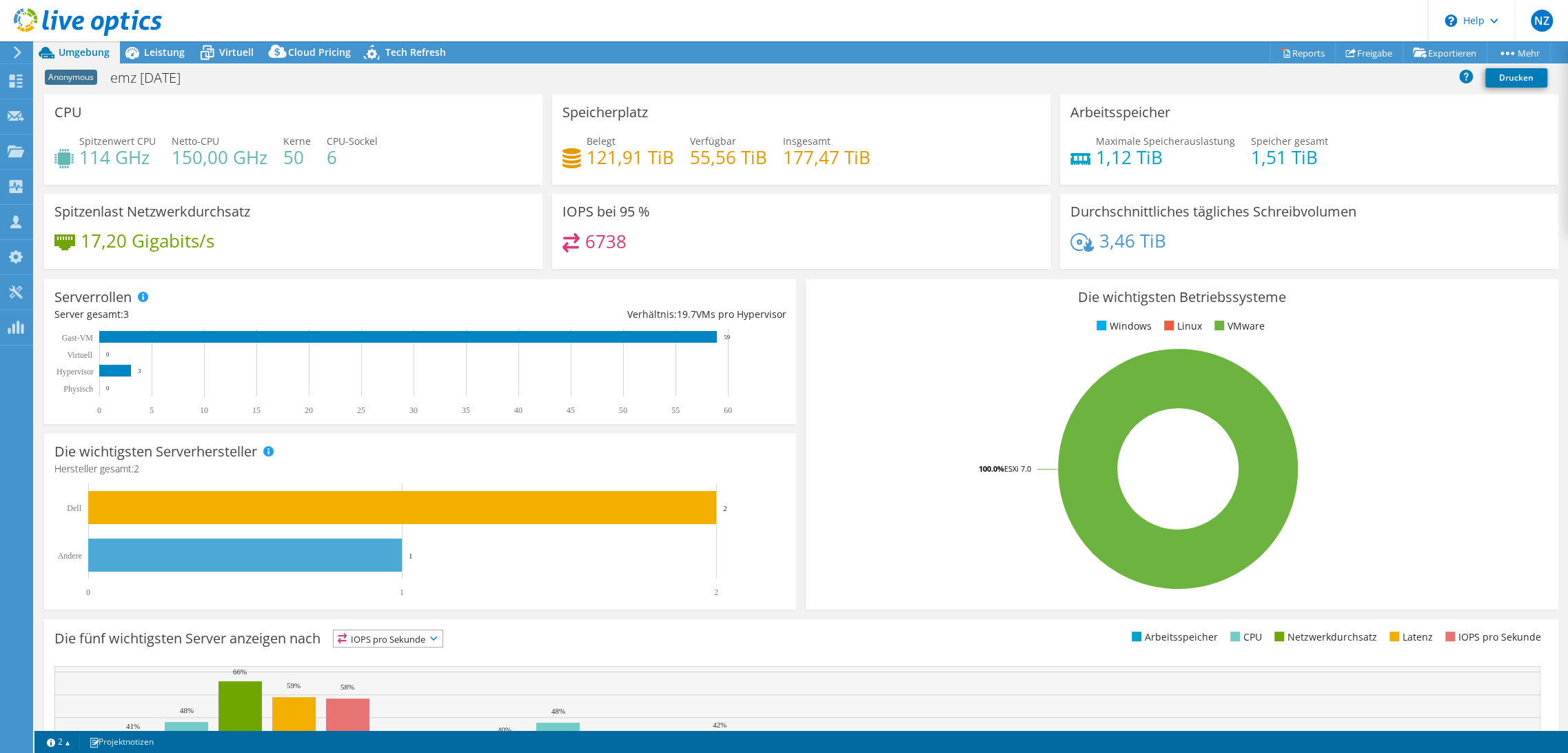
click at [607, 245] on h4 "6738" at bounding box center [605, 241] width 41 height 15
click at [675, 239] on div "6738" at bounding box center [801, 248] width 478 height 30
drag, startPoint x: 635, startPoint y: 153, endPoint x: 563, endPoint y: 151, distance: 72.0
click at [563, 152] on div "Belegt 121,91 TiB Verfügbar 55,56 TiB Insgesamt 177,47 TiB" at bounding box center [801, 156] width 478 height 45
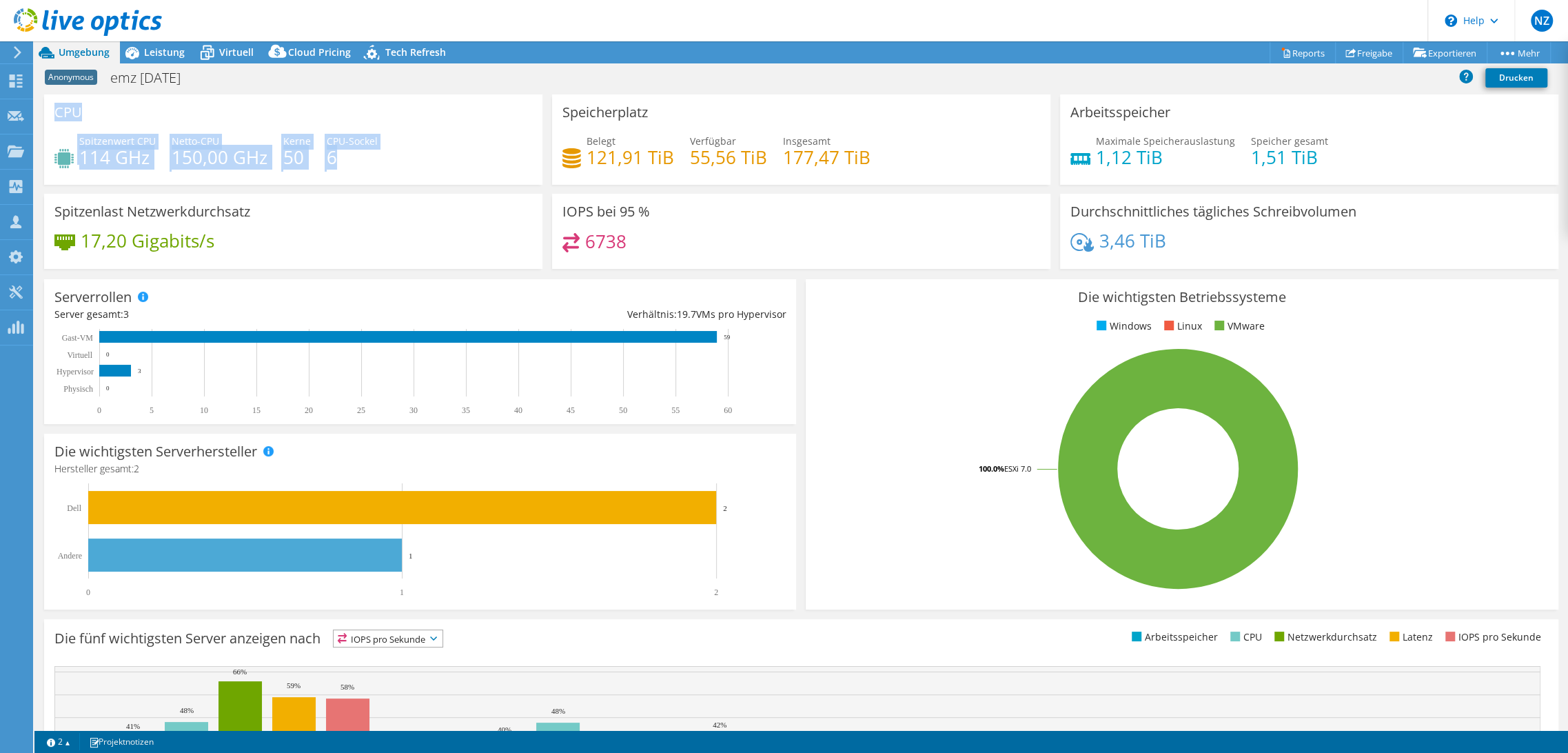
drag, startPoint x: 332, startPoint y: 152, endPoint x: 46, endPoint y: 113, distance: 288.6
click at [46, 113] on div "CPU Spitzenwert CPU 114 GHz Netto-CPU 150,00 GHz Kerne 50 CPU-Sockel 6" at bounding box center [293, 139] width 499 height 90
